Goal: Information Seeking & Learning: Stay updated

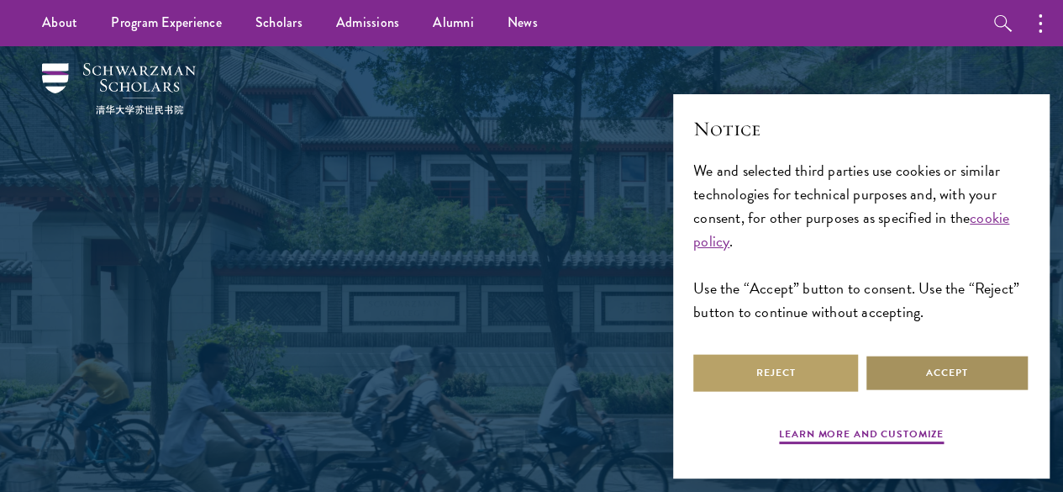
click at [944, 357] on button "Accept" at bounding box center [947, 373] width 165 height 38
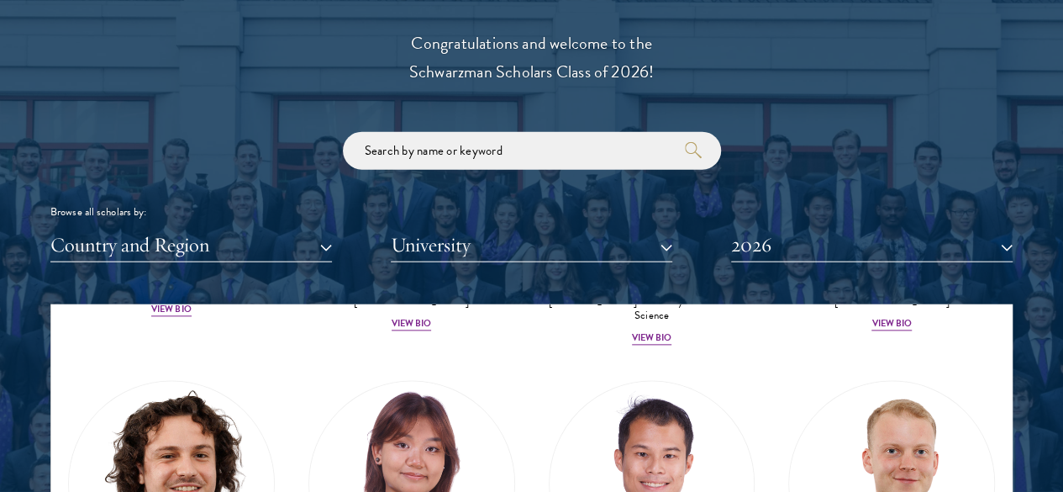
scroll to position [4341, 0]
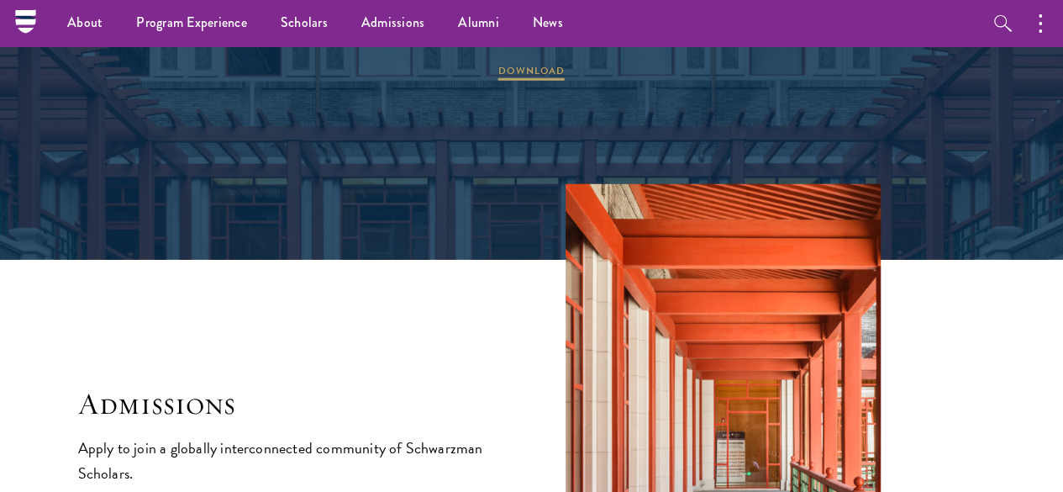
scroll to position [2279, 0]
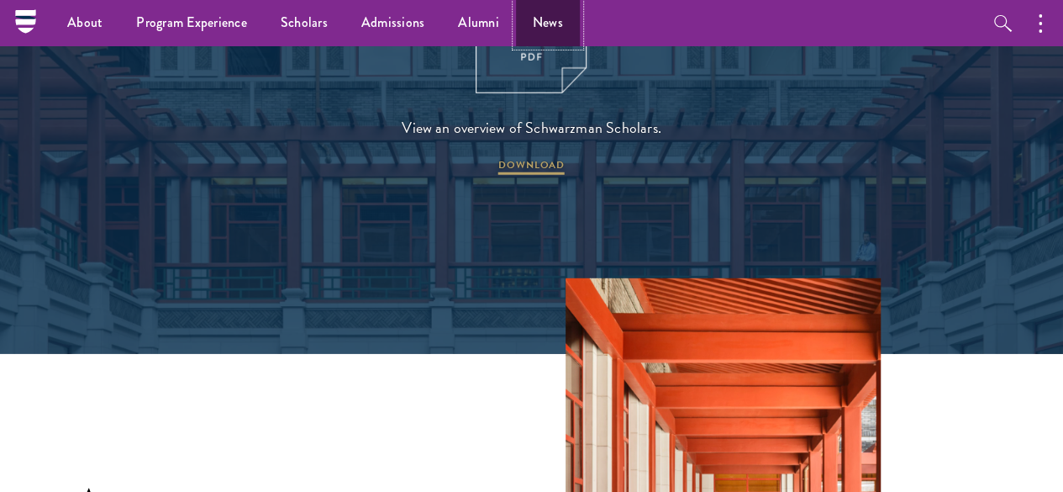
click at [533, 31] on link "News" at bounding box center [548, 23] width 64 height 46
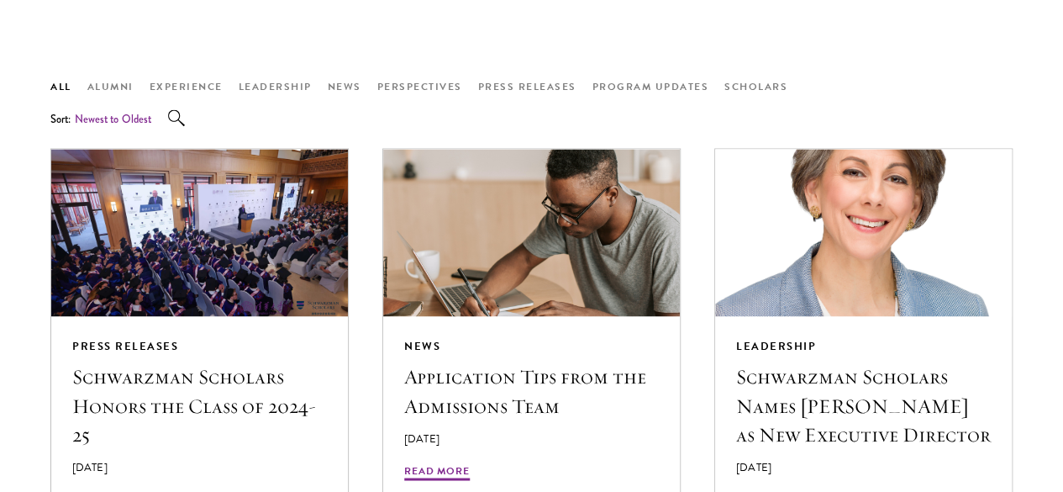
scroll to position [1257, 0]
